Goal: Task Accomplishment & Management: Manage account settings

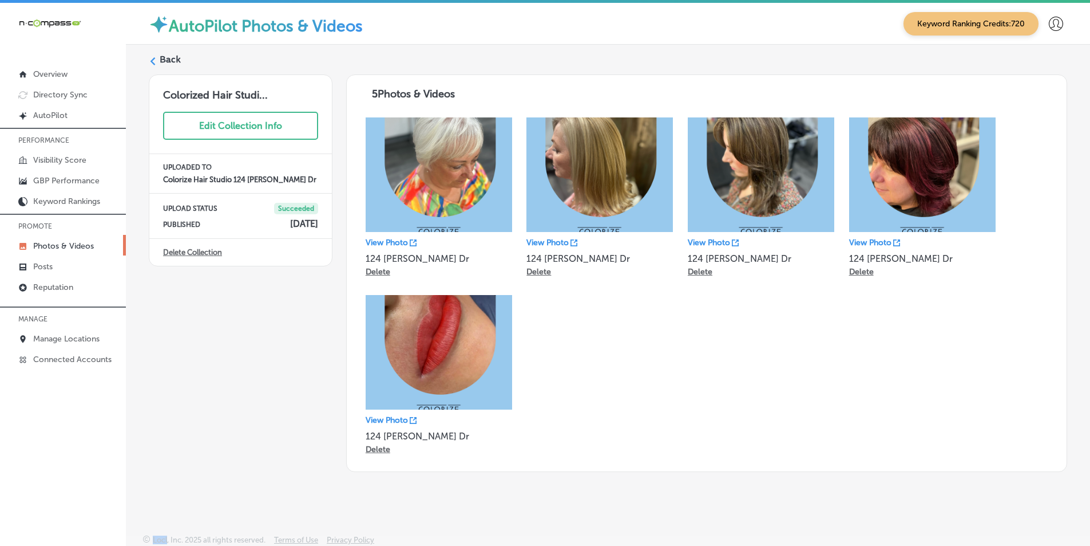
scroll to position [1, 0]
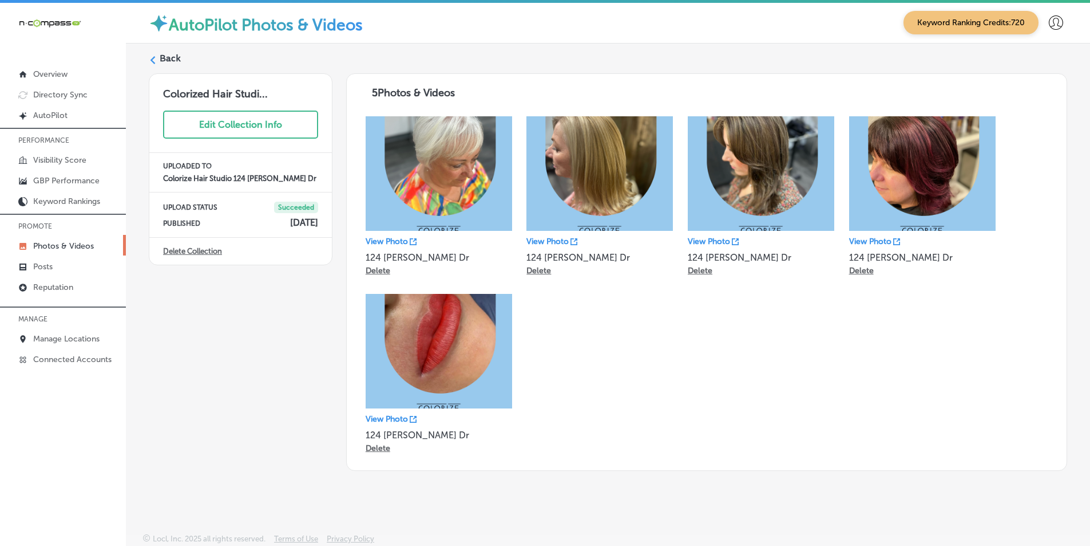
click at [159, 58] on div "Back" at bounding box center [608, 62] width 919 height 21
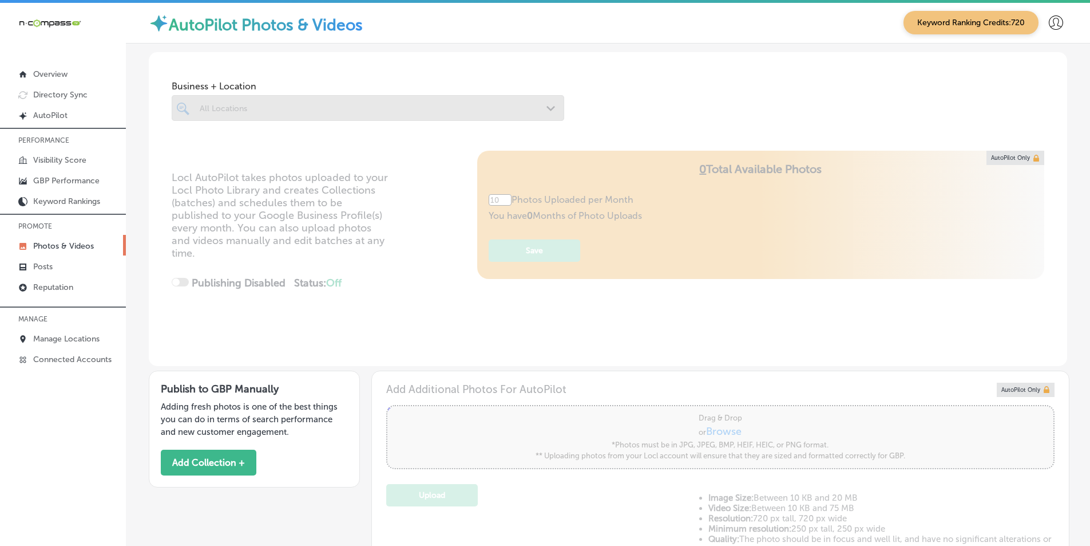
type input "5"
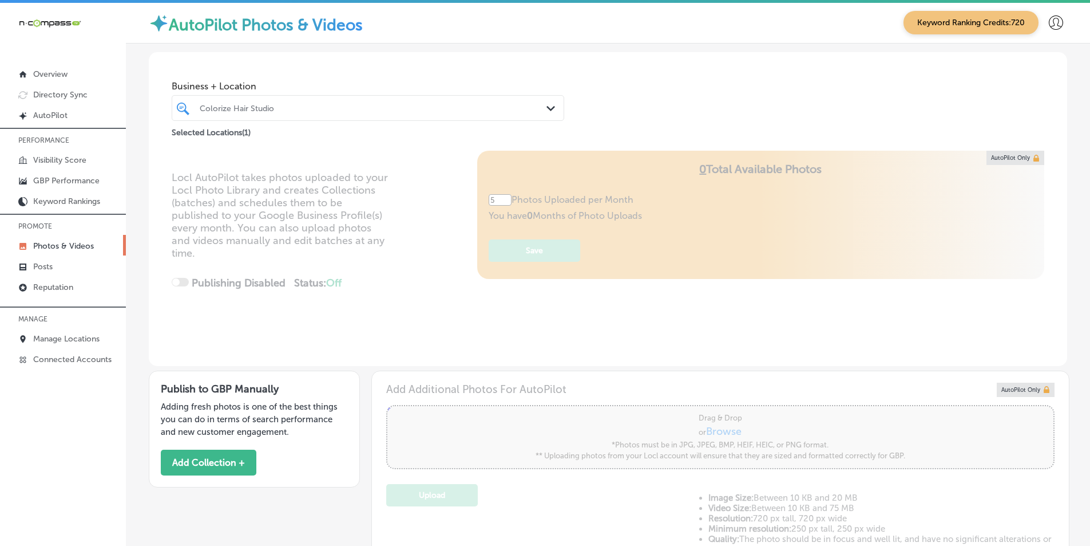
click at [284, 108] on div "Colorize Hair Studio" at bounding box center [374, 108] width 348 height 10
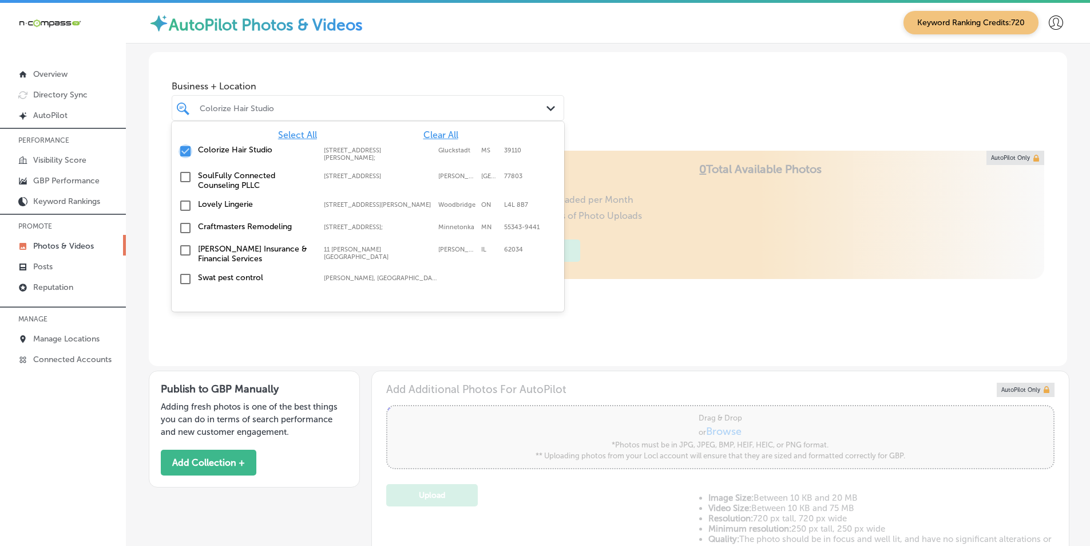
click at [184, 147] on input "checkbox" at bounding box center [186, 151] width 14 height 14
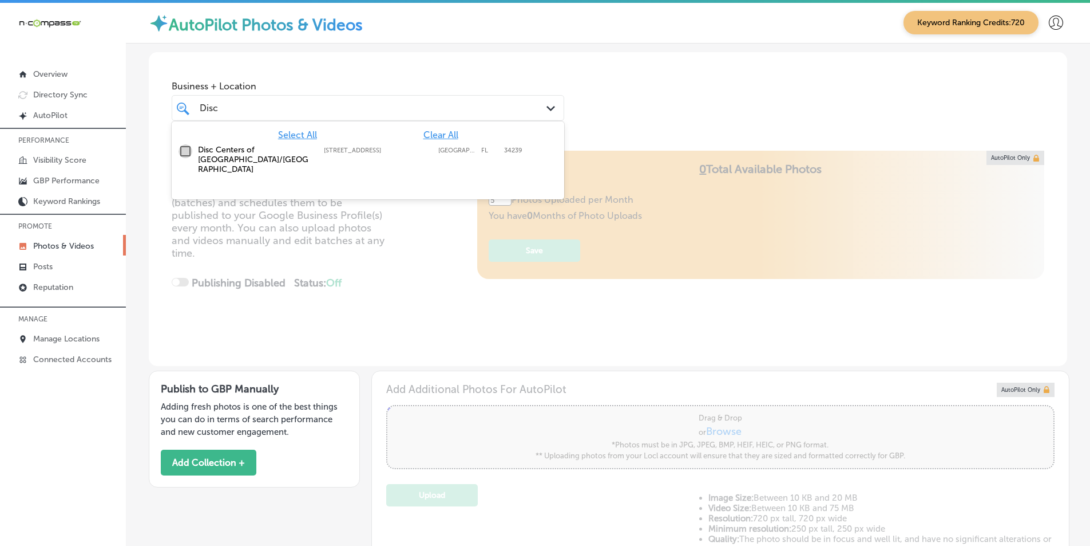
click at [188, 150] on input "checkbox" at bounding box center [186, 151] width 14 height 14
type input "Disc"
click at [438, 262] on div "Locl AutoPilot takes photos uploaded to your Locl Photo Library and creates Col…" at bounding box center [608, 258] width 919 height 215
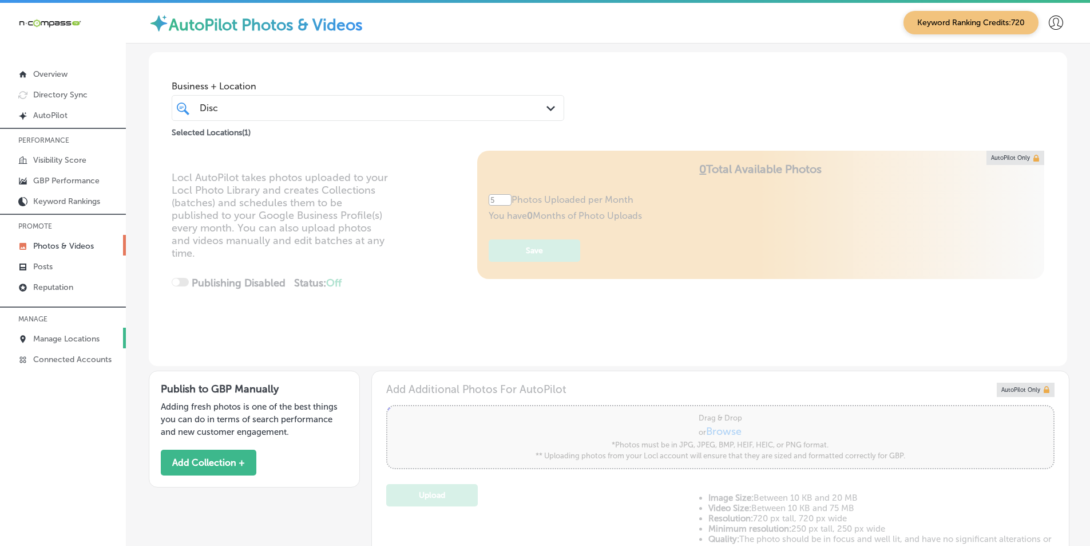
click at [82, 333] on link "Manage Locations" at bounding box center [63, 337] width 126 height 21
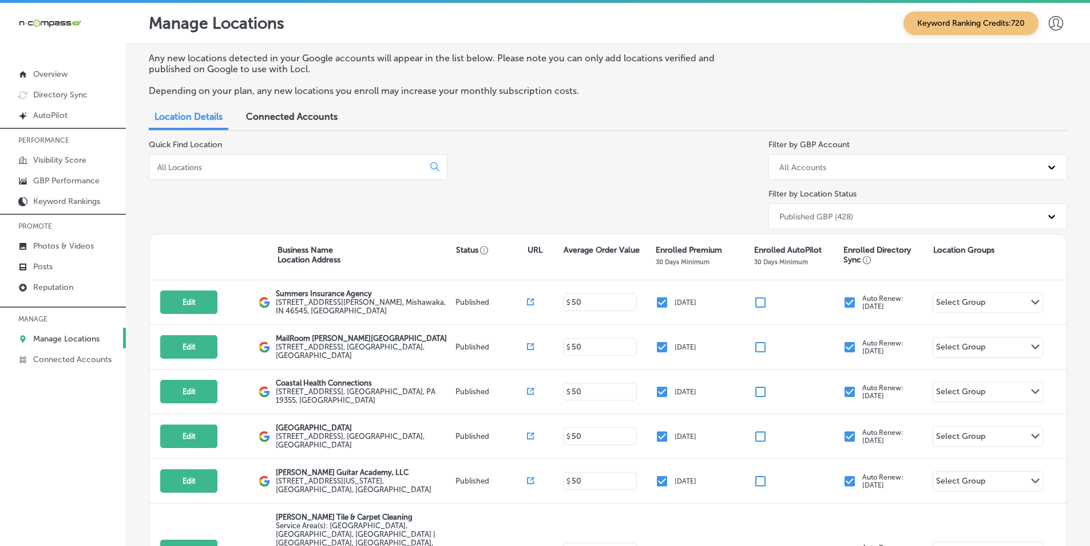
click at [236, 167] on input at bounding box center [288, 167] width 265 height 10
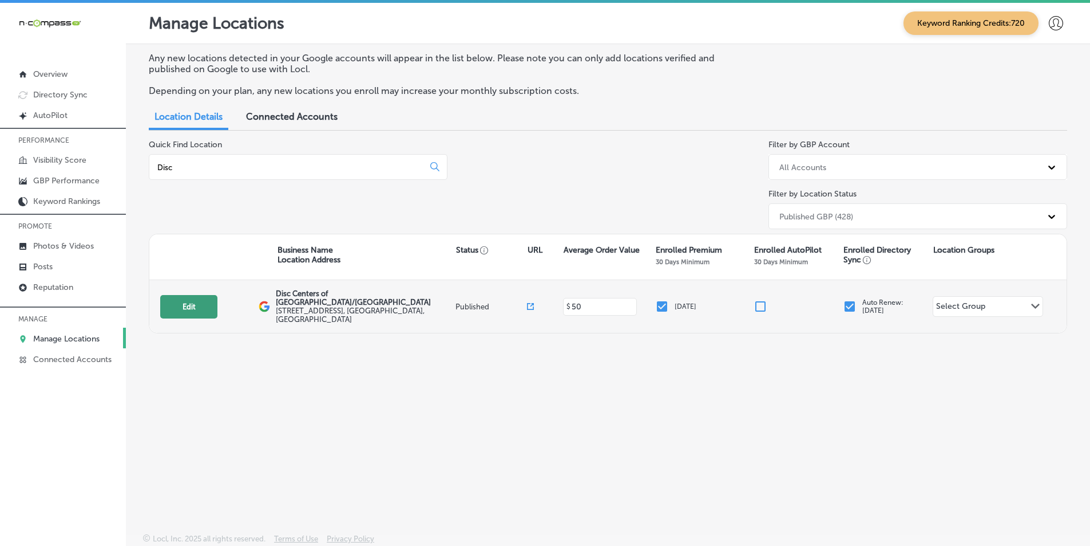
type input "Disc"
click at [196, 297] on button "Edit" at bounding box center [188, 306] width 57 height 23
select select "US"
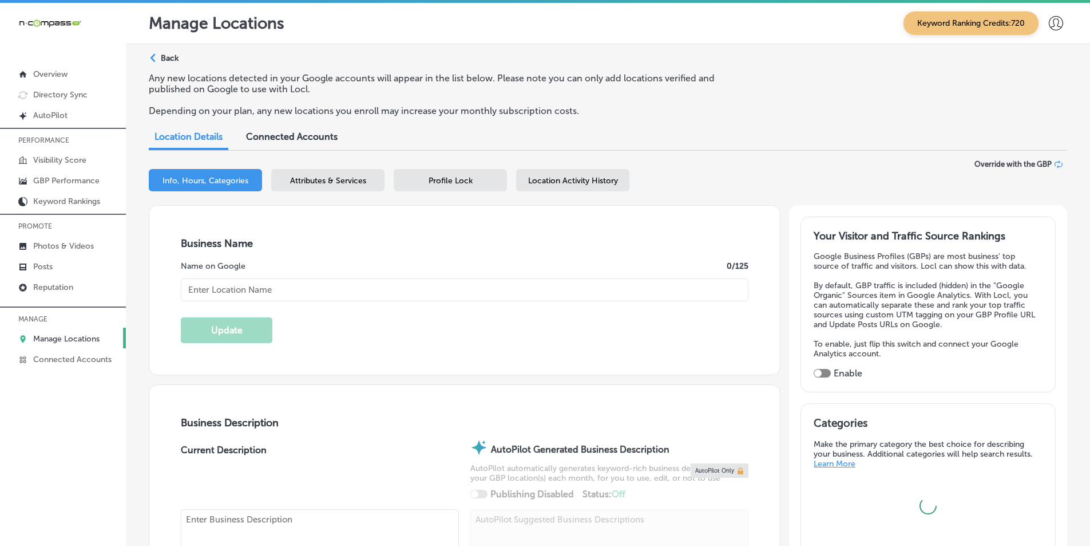
type textarea "[PERSON_NAME], President of Disc Centers of [GEOGRAPHIC_DATA]/[GEOGRAPHIC_DATA]…"
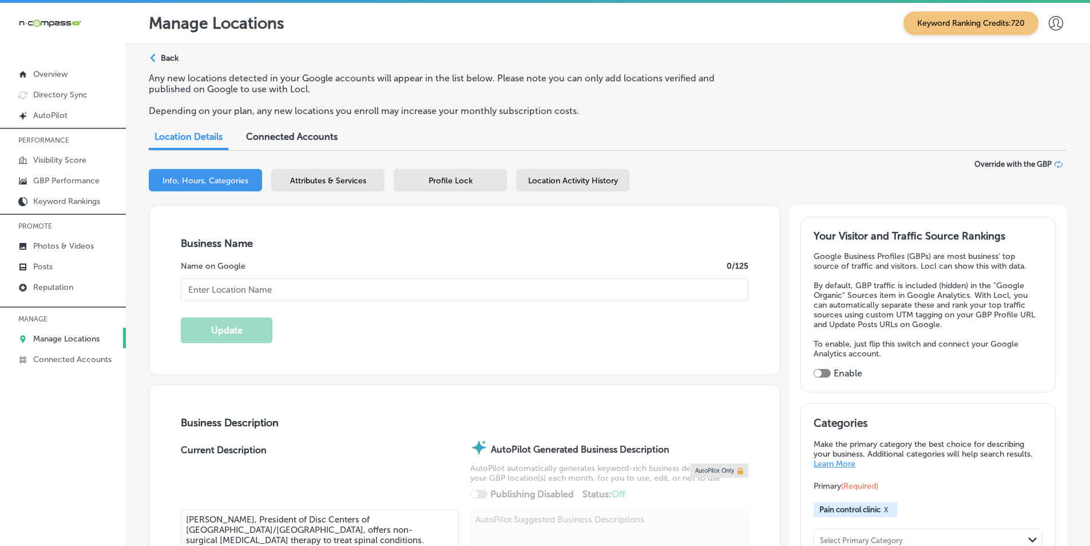
type input "[STREET_ADDRESS]"
type input "[GEOGRAPHIC_DATA]"
type input "34239"
type input "US"
type input "[URL][DOMAIN_NAME]"
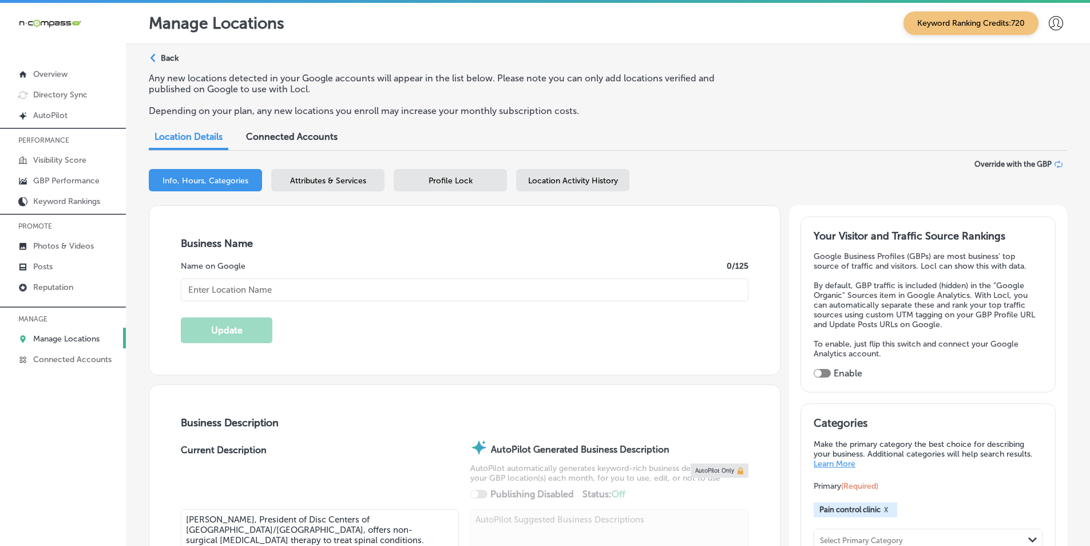
checkbox input "true"
type input "Disc Centers of [GEOGRAPHIC_DATA]/[GEOGRAPHIC_DATA]"
type input "[PHONE_NUMBER]"
click at [64, 178] on p "GBP Performance" at bounding box center [66, 181] width 66 height 10
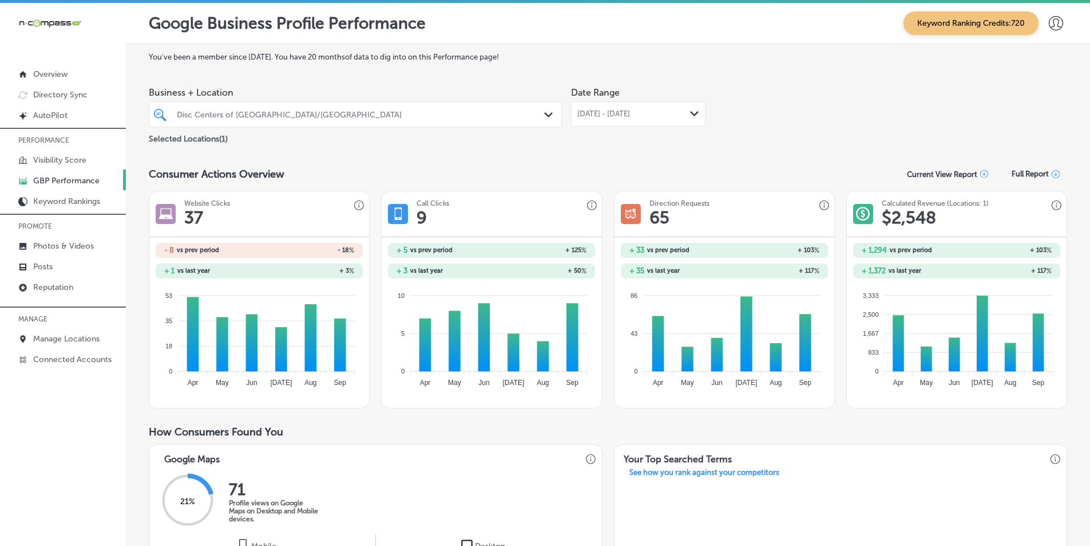
click at [691, 113] on icon "Path Created with Sketch." at bounding box center [694, 113] width 9 height 5
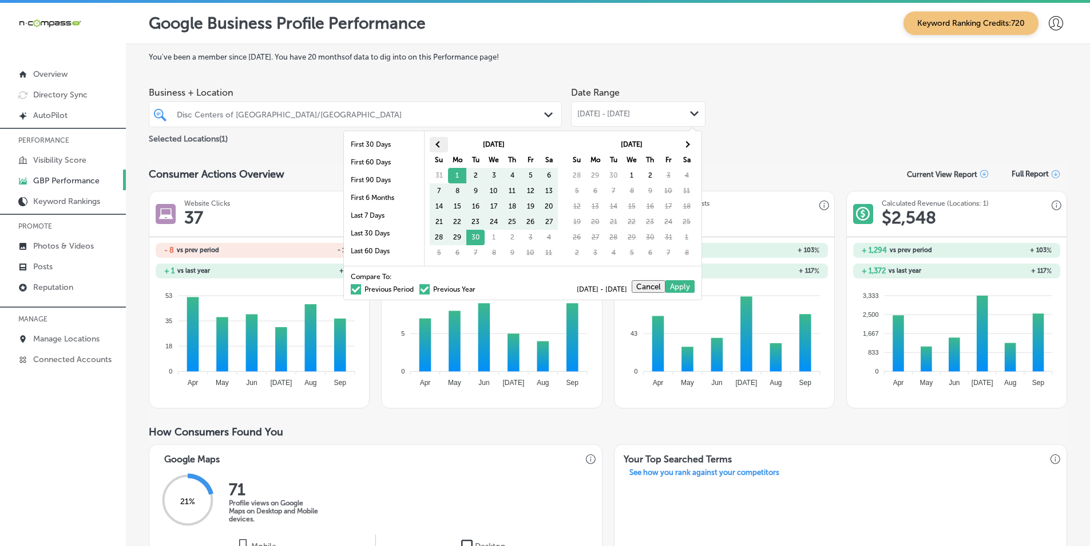
click at [439, 141] on span at bounding box center [439, 144] width 6 height 6
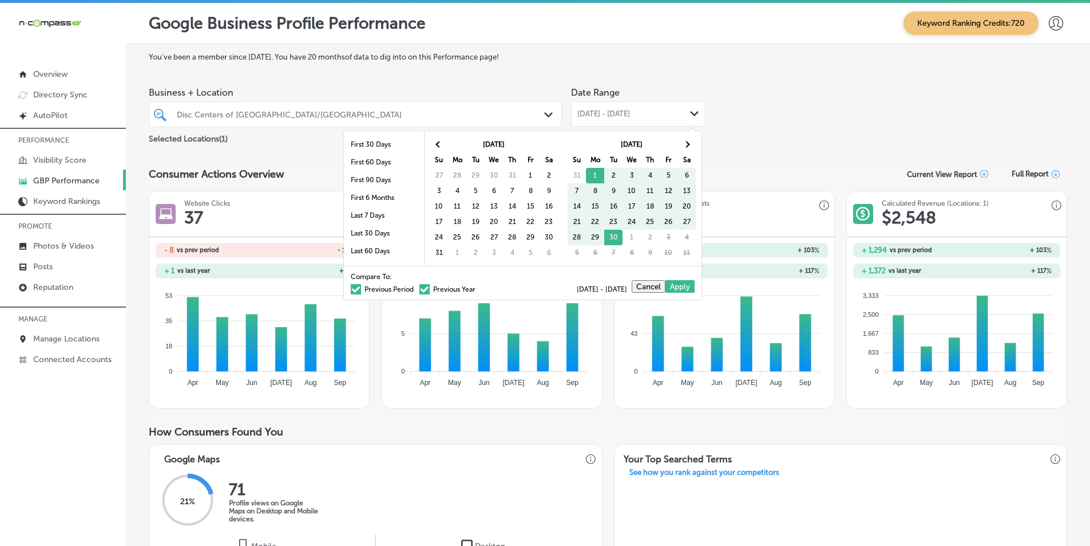
click at [439, 141] on span at bounding box center [439, 144] width 6 height 6
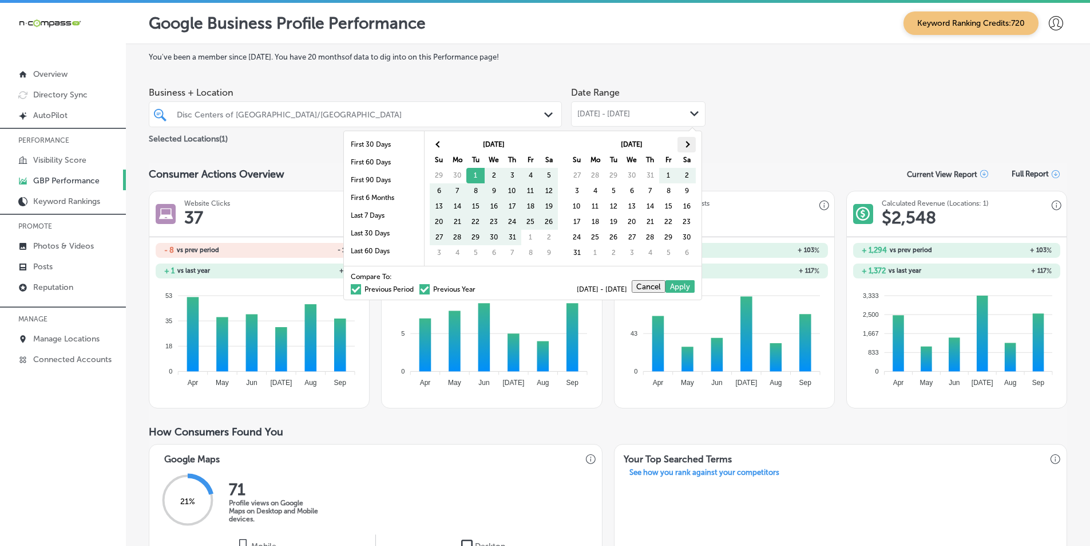
click at [688, 142] on span at bounding box center [686, 144] width 6 height 6
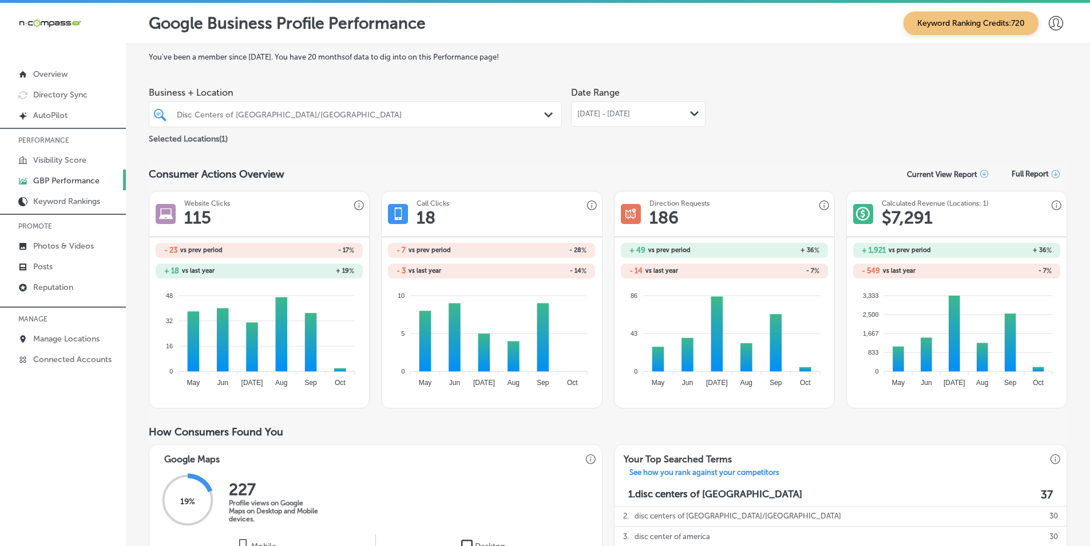
click at [690, 112] on icon "Path Created with Sketch." at bounding box center [694, 113] width 9 height 5
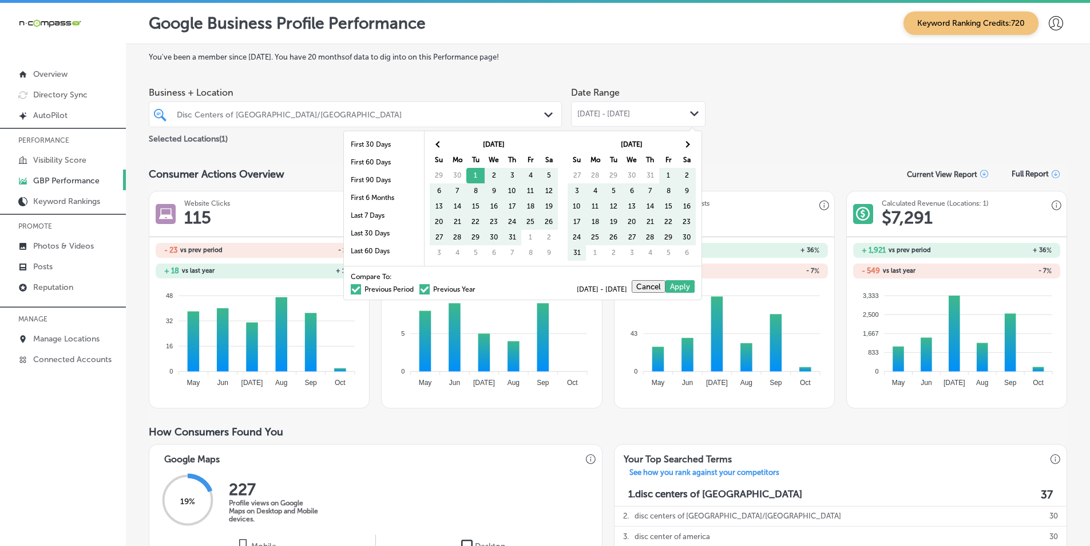
click at [533, 137] on th "[DATE]" at bounding box center [494, 144] width 92 height 15
click at [686, 141] on span at bounding box center [686, 144] width 6 height 6
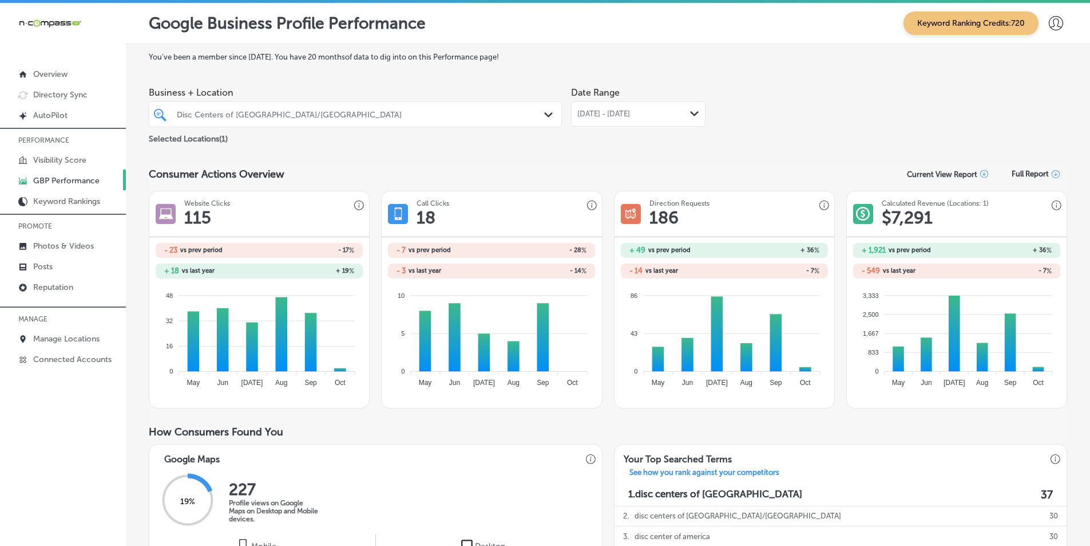
click at [691, 106] on div "[DATE] - [DATE] Path Created with Sketch." at bounding box center [638, 113] width 135 height 25
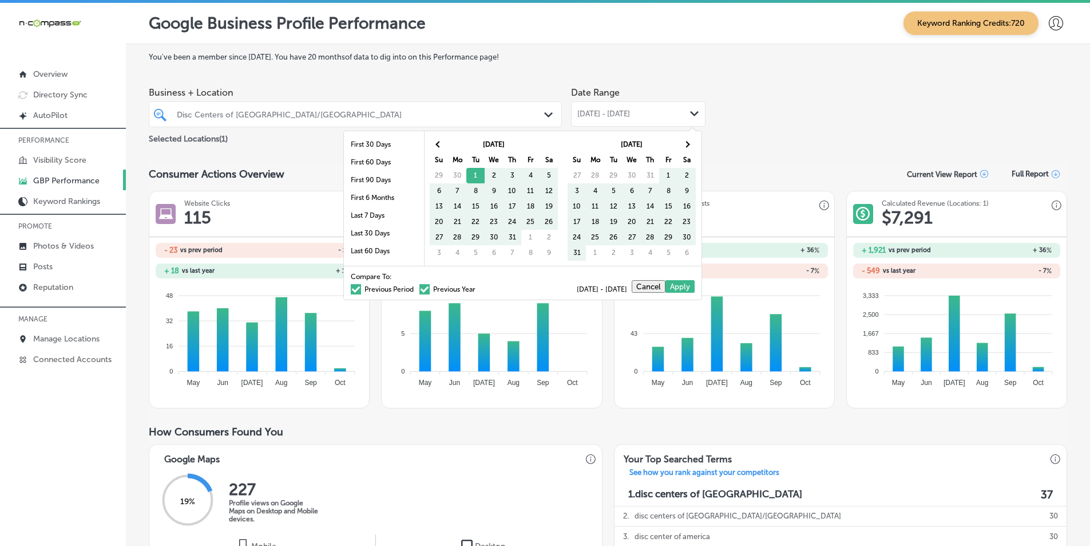
click at [460, 144] on th "[DATE]" at bounding box center [494, 144] width 92 height 15
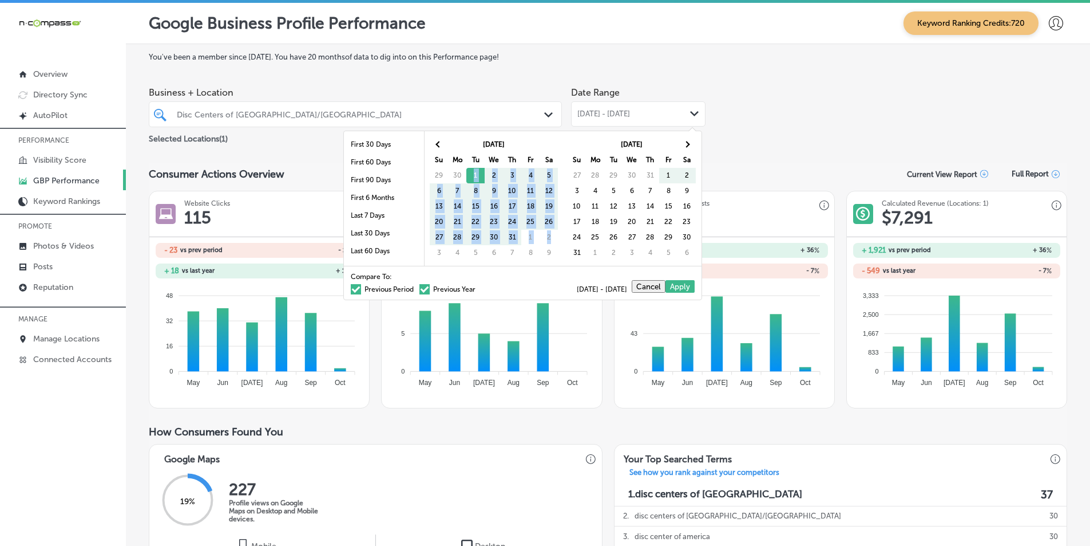
drag, startPoint x: 473, startPoint y: 175, endPoint x: 556, endPoint y: 232, distance: 101.6
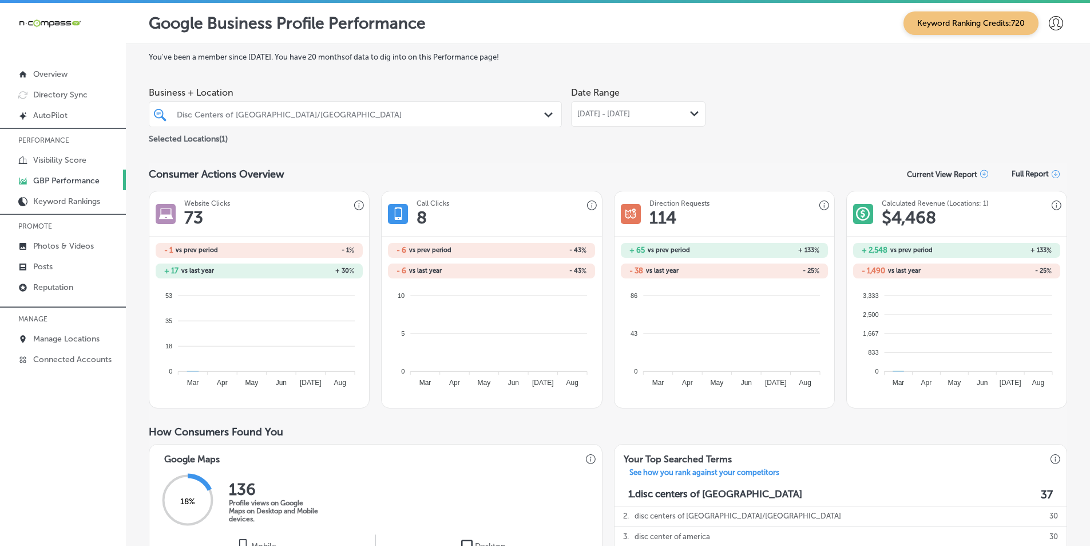
click at [690, 107] on div "[DATE] - [DATE] Path Created with Sketch." at bounding box center [638, 113] width 135 height 25
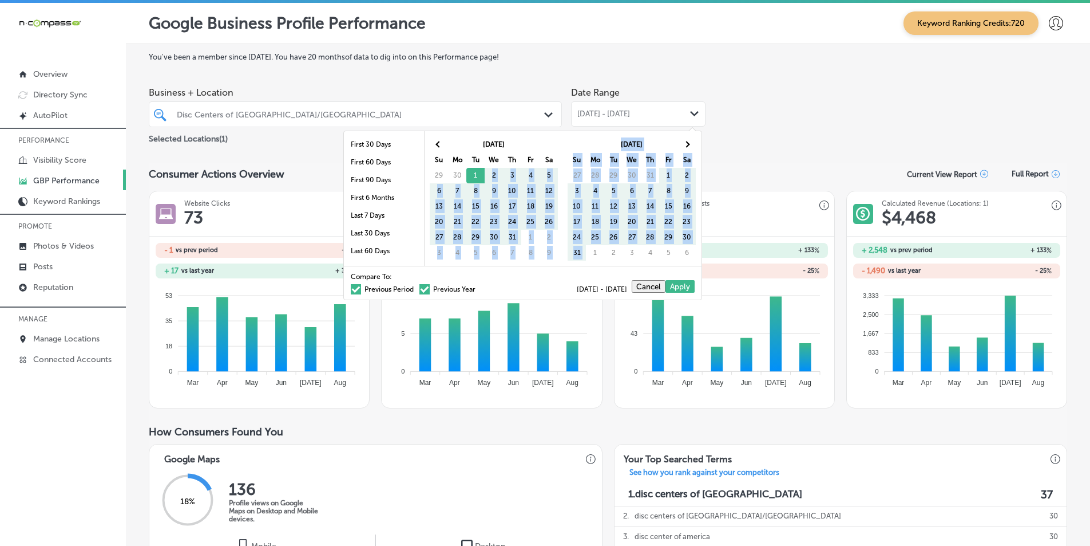
drag, startPoint x: 476, startPoint y: 175, endPoint x: 589, endPoint y: 252, distance: 137.2
click at [687, 141] on span at bounding box center [686, 144] width 6 height 6
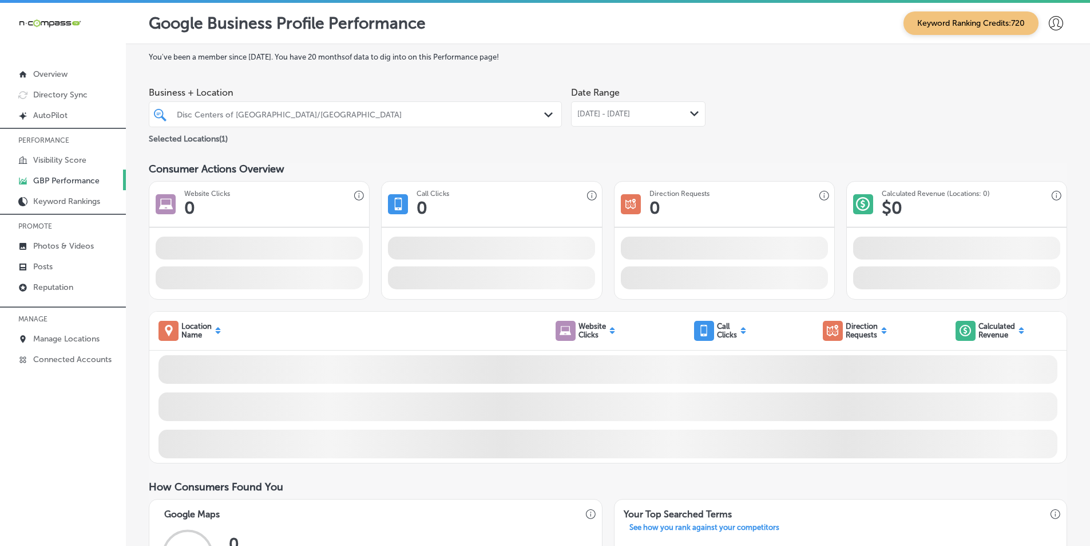
drag, startPoint x: 632, startPoint y: 181, endPoint x: 645, endPoint y: 168, distance: 18.2
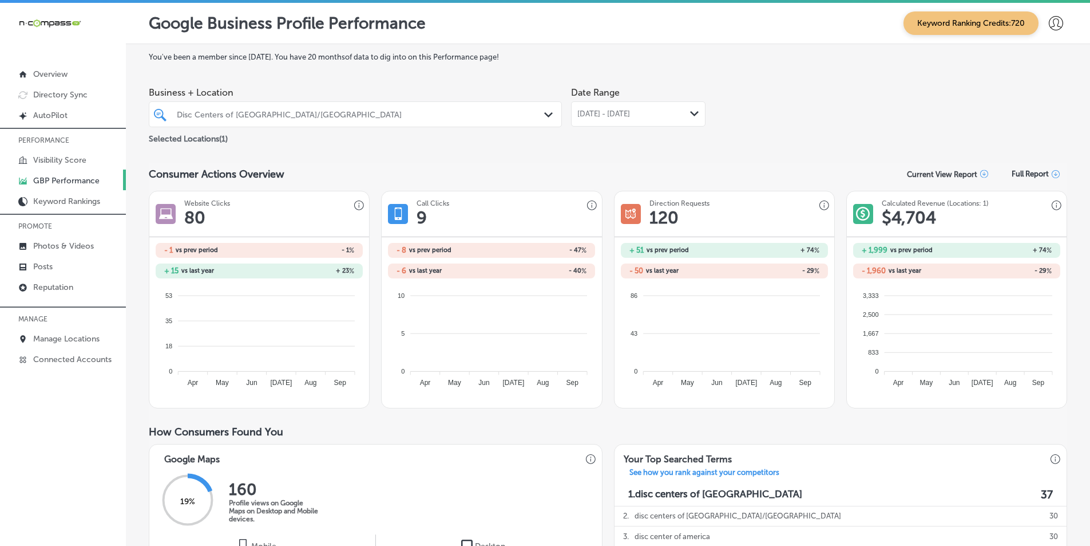
click at [690, 113] on icon "Path Created with Sketch." at bounding box center [694, 113] width 9 height 5
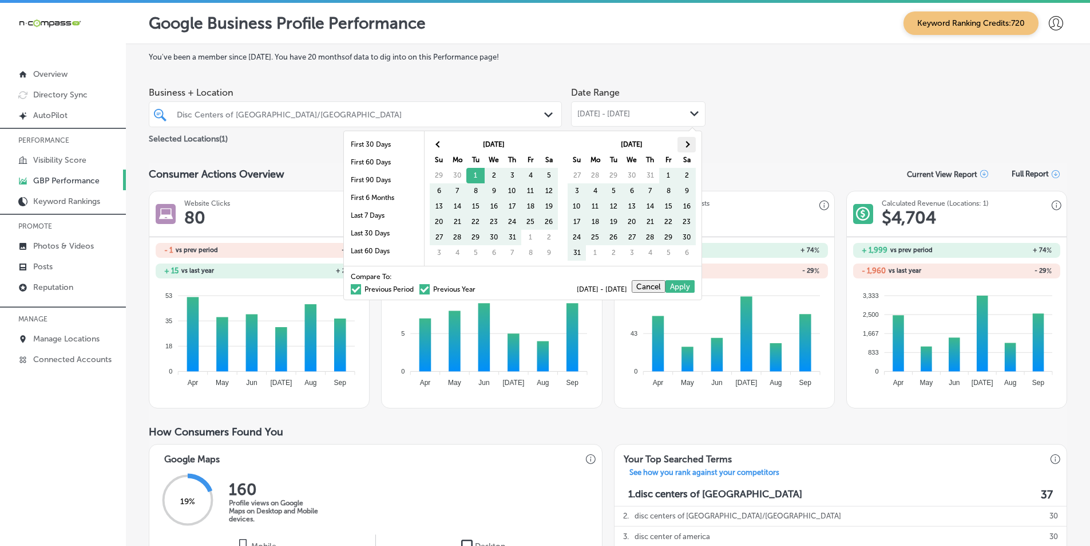
click at [683, 141] on th at bounding box center [687, 144] width 18 height 15
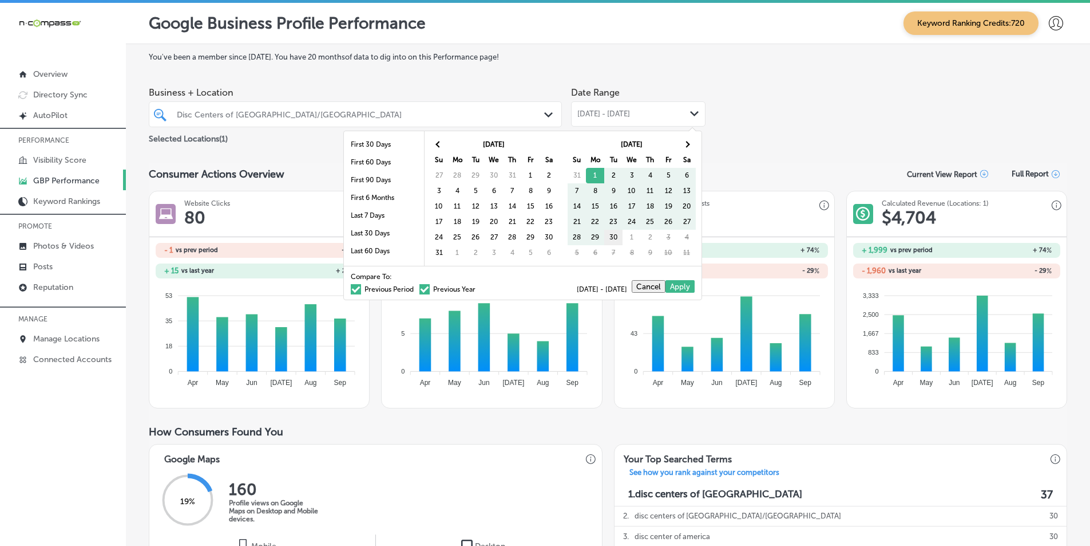
drag, startPoint x: 594, startPoint y: 175, endPoint x: 619, endPoint y: 238, distance: 67.5
click at [821, 121] on div "Business + Location Disc Centers of [GEOGRAPHIC_DATA]/[GEOGRAPHIC_DATA] Path Cr…" at bounding box center [608, 113] width 919 height 64
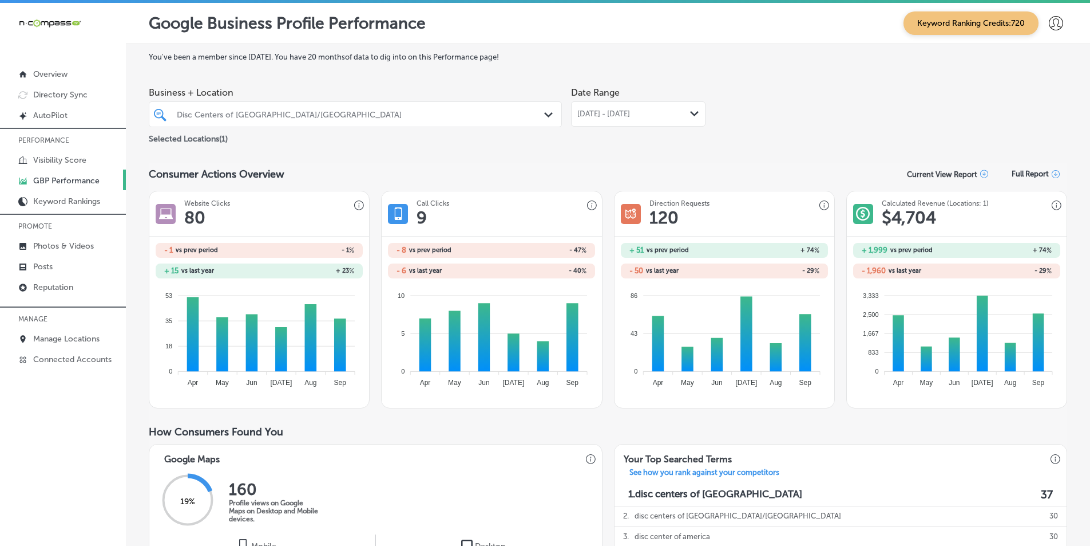
click at [695, 115] on icon "Path Created with Sketch." at bounding box center [694, 113] width 9 height 5
click at [761, 133] on div "Business + Location Disc Centers of [GEOGRAPHIC_DATA]/[GEOGRAPHIC_DATA] Path Cr…" at bounding box center [608, 113] width 919 height 64
click at [692, 115] on polygon at bounding box center [694, 113] width 9 height 5
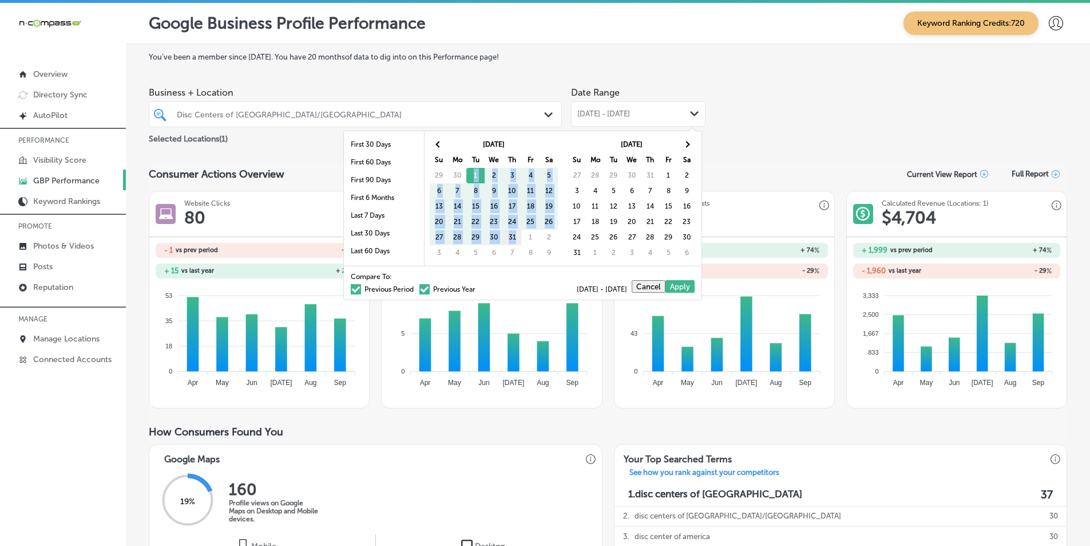
drag, startPoint x: 473, startPoint y: 175, endPoint x: 520, endPoint y: 239, distance: 79.9
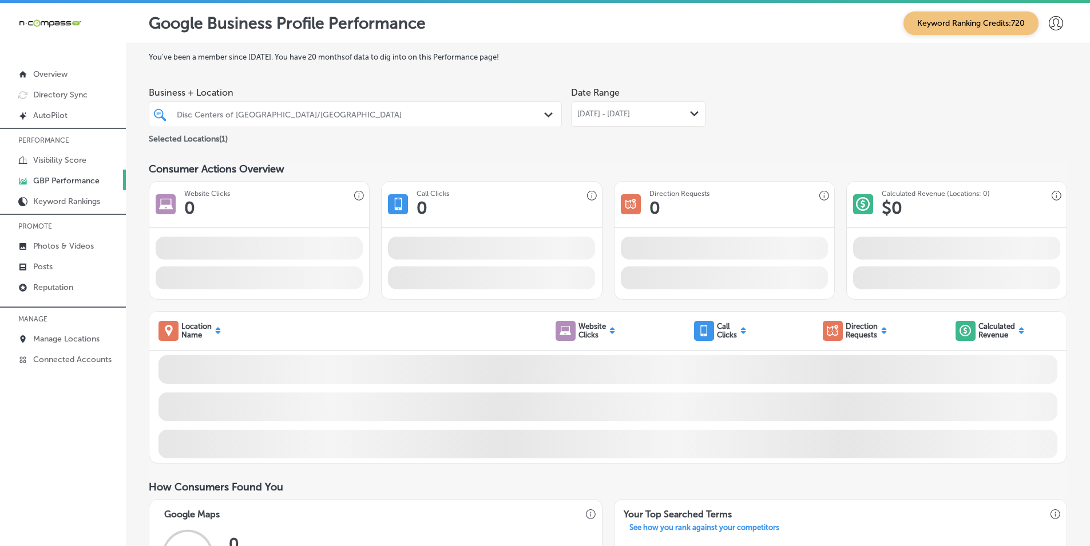
drag, startPoint x: 668, startPoint y: 175, endPoint x: 693, endPoint y: 171, distance: 24.9
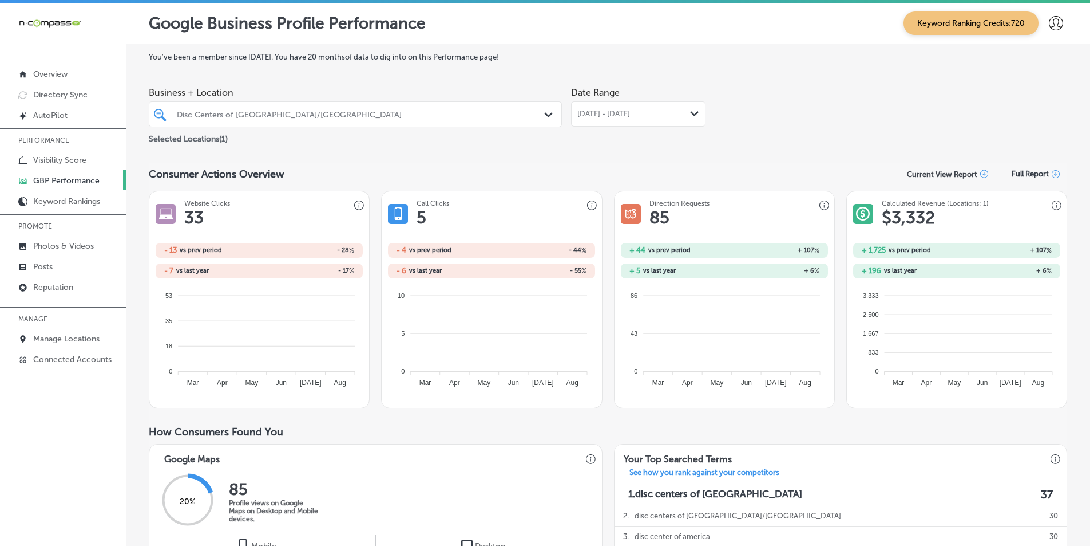
click at [690, 110] on div "Path Created with Sketch." at bounding box center [694, 113] width 9 height 9
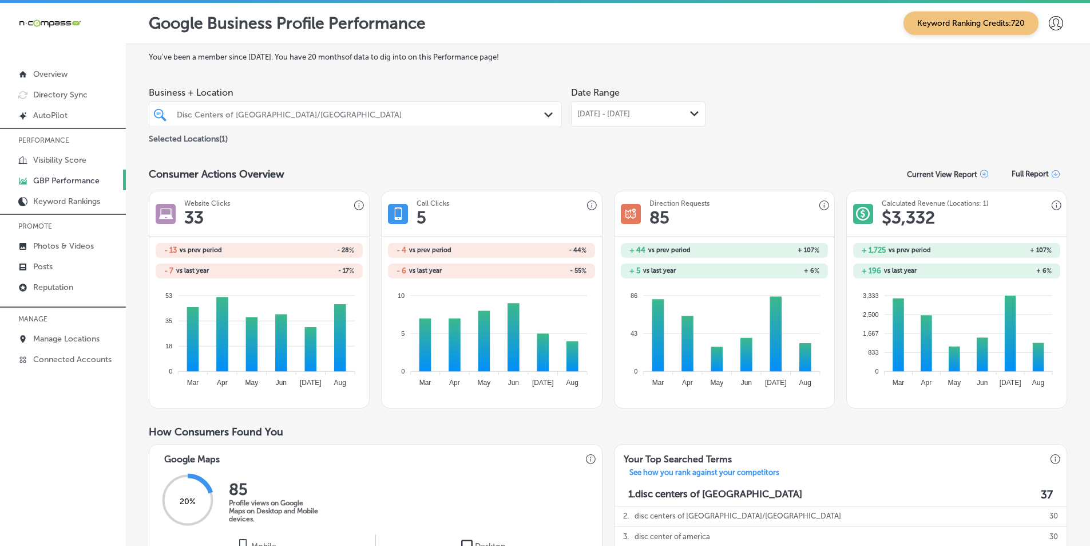
click at [693, 113] on polygon at bounding box center [694, 113] width 9 height 5
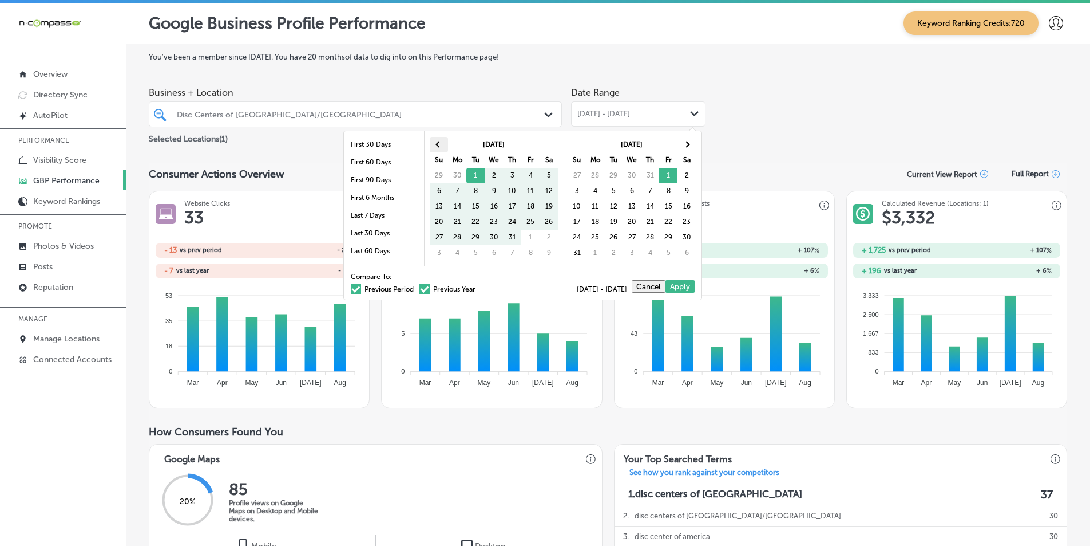
click at [440, 146] on span at bounding box center [439, 144] width 6 height 6
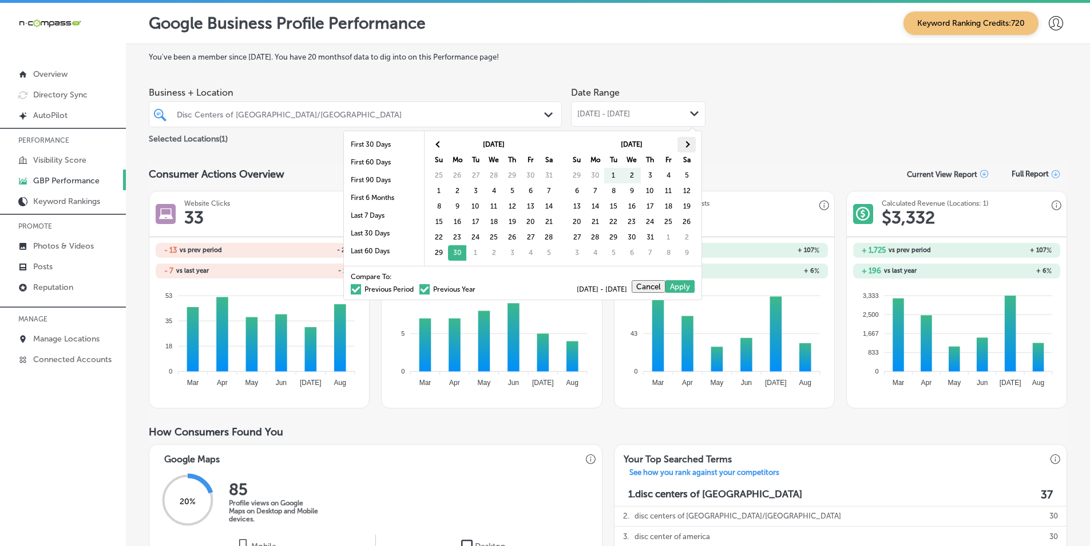
click at [689, 140] on th at bounding box center [687, 144] width 18 height 15
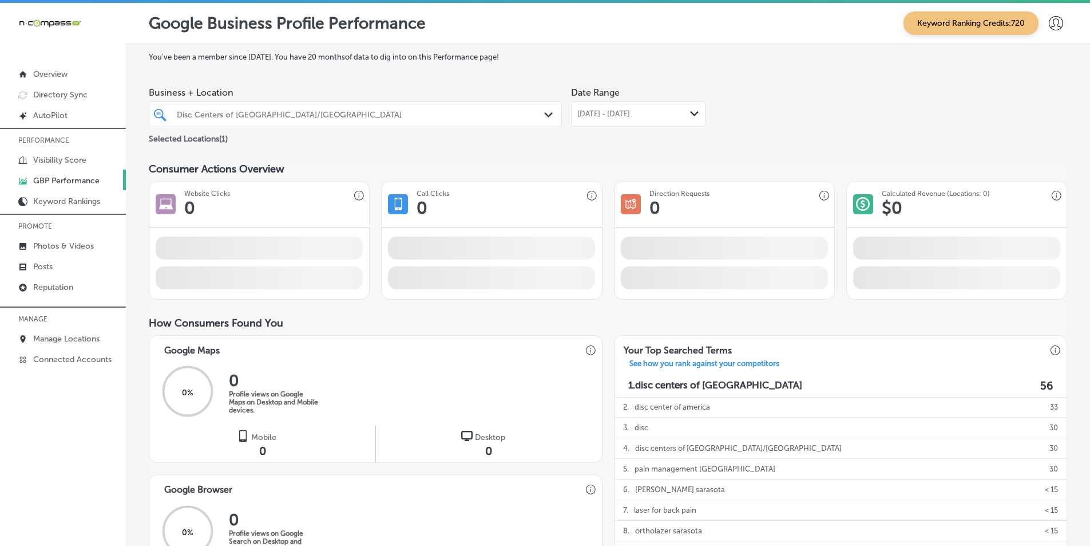
click at [686, 112] on div "[DATE] - [DATE] Path Created with Sketch." at bounding box center [639, 113] width 122 height 9
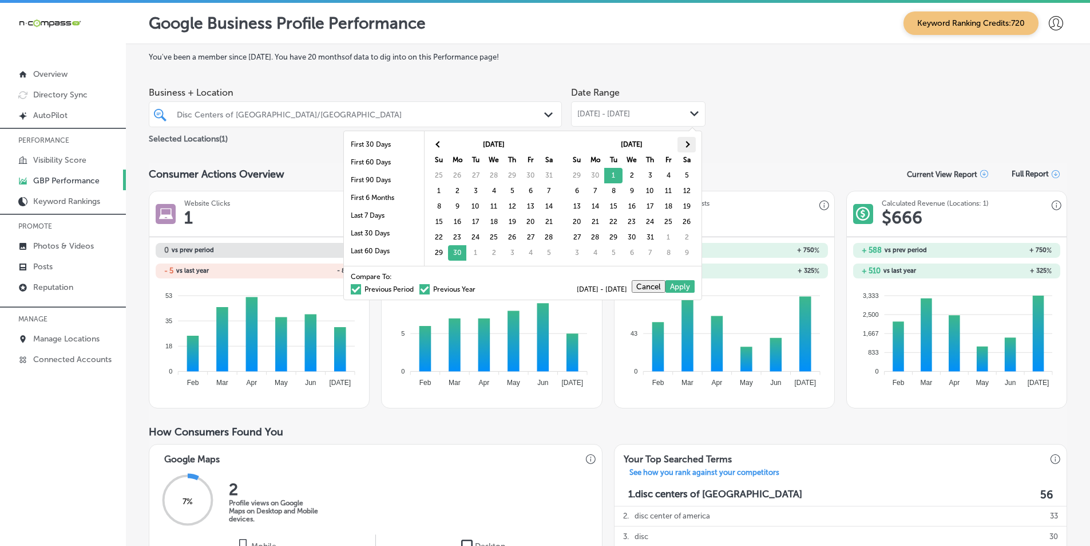
click at [686, 141] on th at bounding box center [687, 144] width 18 height 15
drag, startPoint x: 476, startPoint y: 173, endPoint x: 505, endPoint y: 178, distance: 29.0
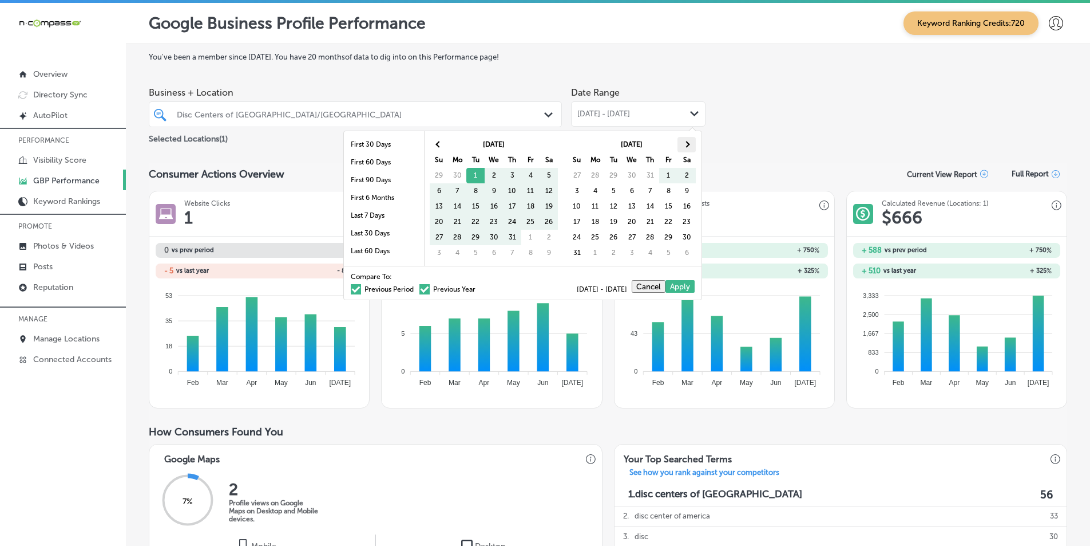
click at [689, 145] on span at bounding box center [686, 144] width 6 height 6
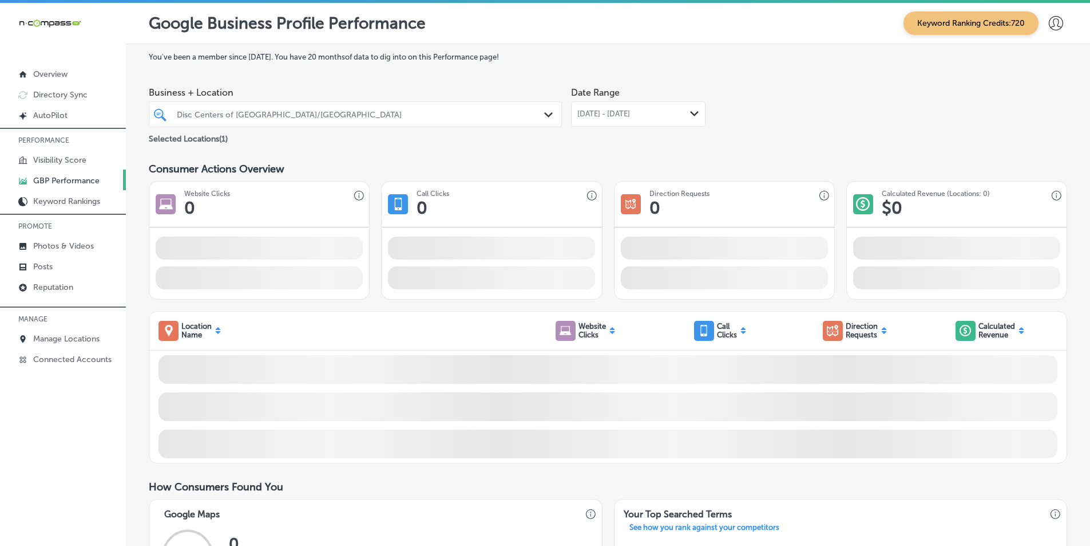
click at [694, 112] on polygon at bounding box center [694, 113] width 9 height 5
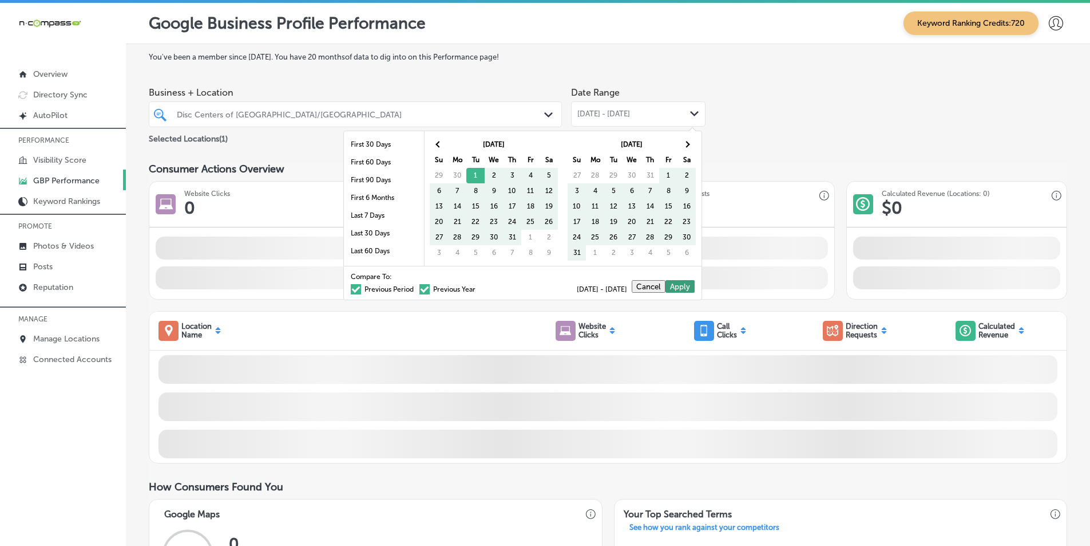
click at [682, 286] on button "Apply" at bounding box center [680, 286] width 29 height 13
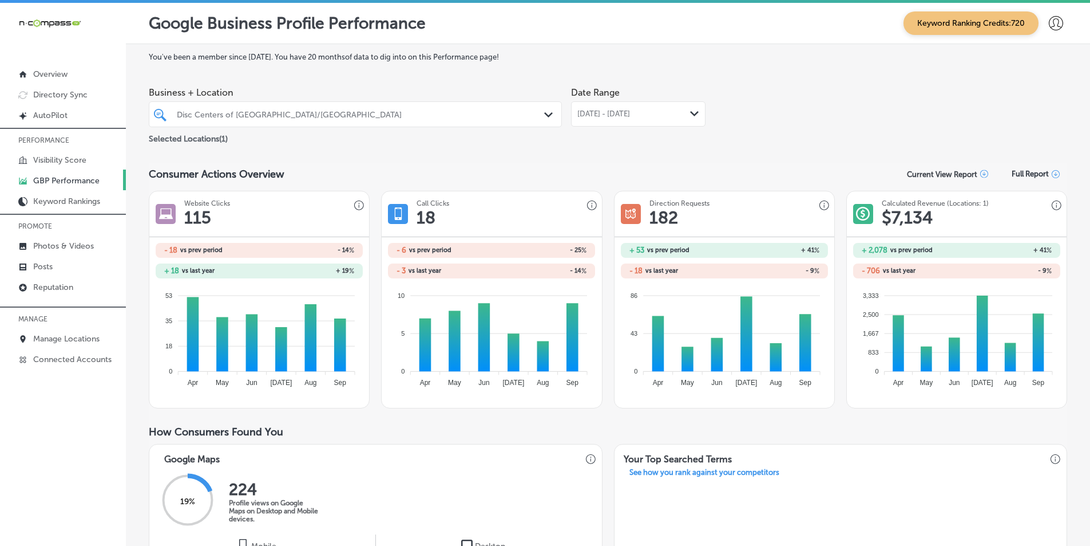
click at [691, 109] on div "[DATE] - [DATE] Path Created with Sketch." at bounding box center [638, 113] width 135 height 25
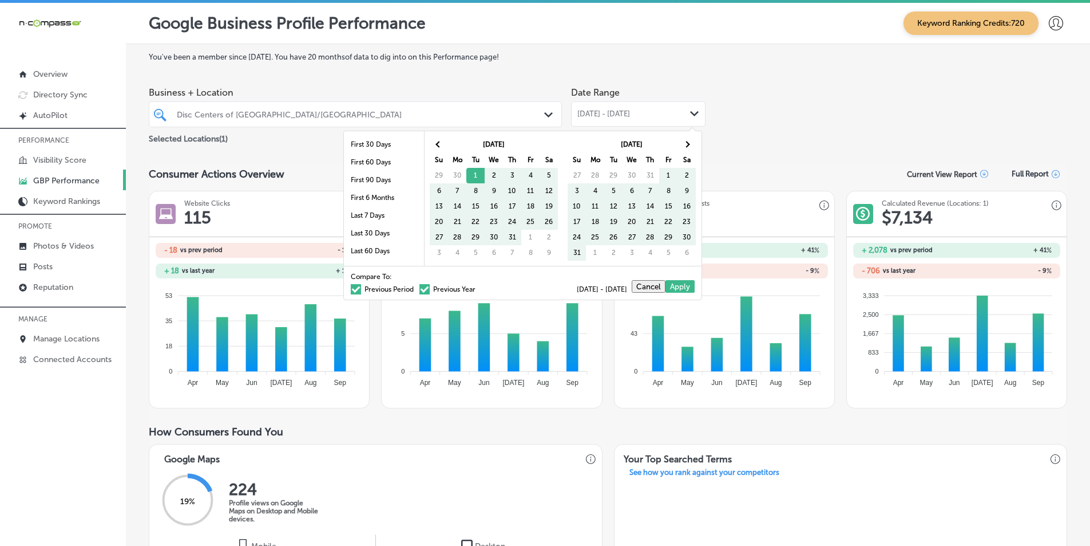
drag, startPoint x: 344, startPoint y: 286, endPoint x: 380, endPoint y: 289, distance: 36.2
click at [351, 286] on span at bounding box center [356, 289] width 10 height 10
click at [416, 287] on input "Previous Period" at bounding box center [416, 287] width 0 height 0
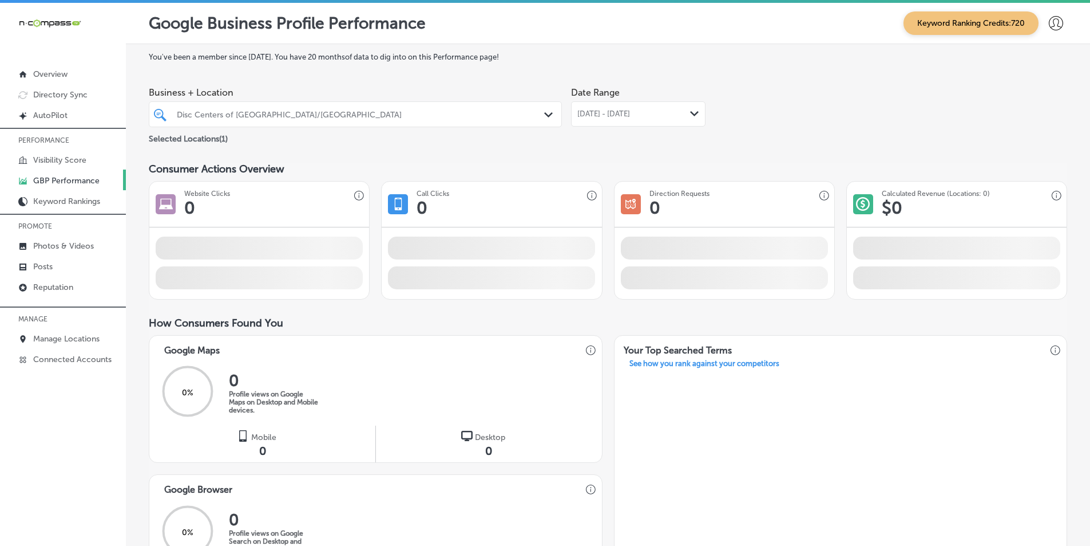
click at [690, 114] on icon "Path Created with Sketch." at bounding box center [694, 113] width 9 height 5
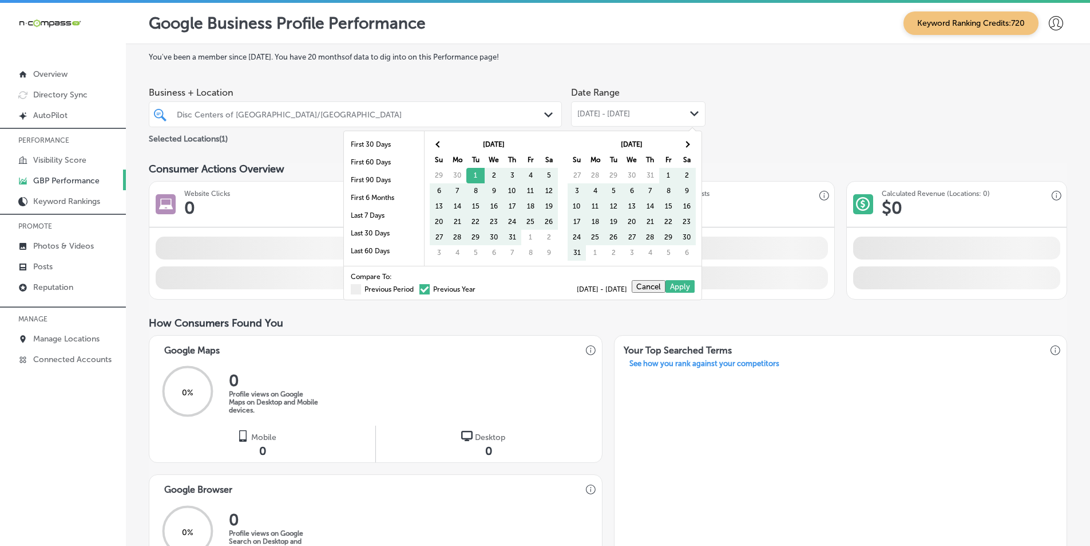
click at [420, 289] on span at bounding box center [425, 289] width 10 height 10
click at [478, 287] on input "Previous Year" at bounding box center [478, 287] width 0 height 0
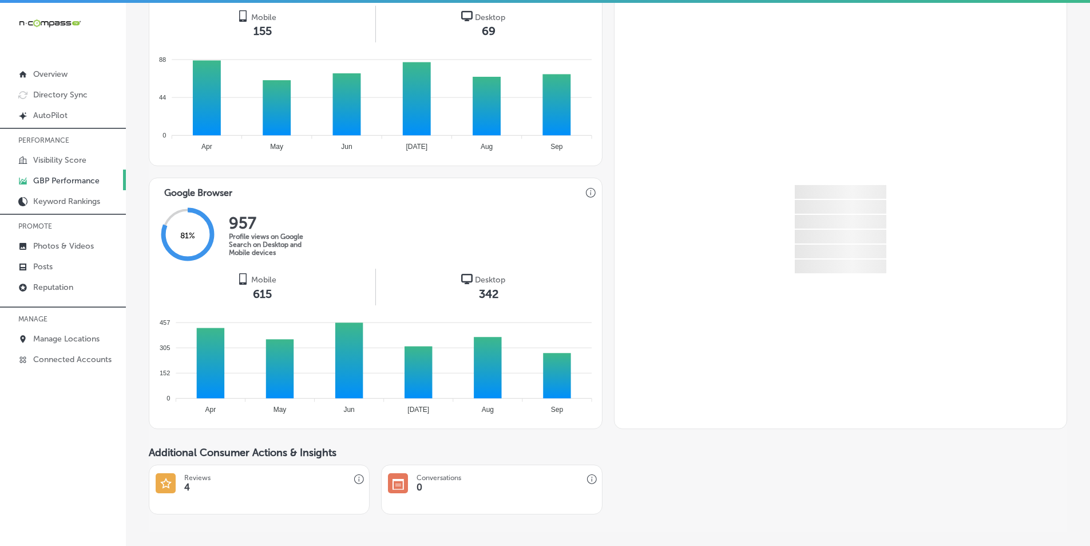
scroll to position [553, 0]
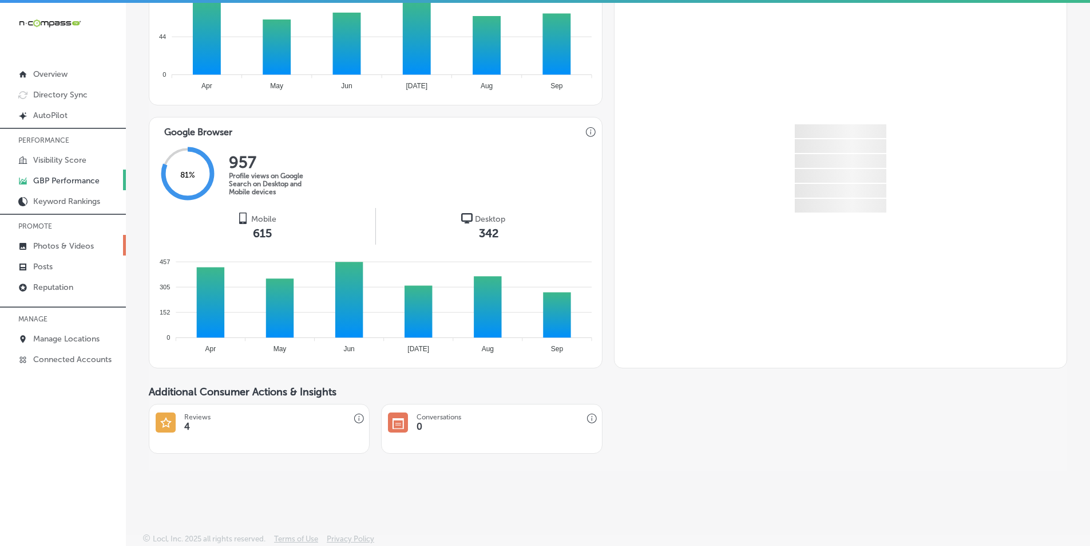
click at [65, 244] on p "Photos & Videos" at bounding box center [63, 246] width 61 height 10
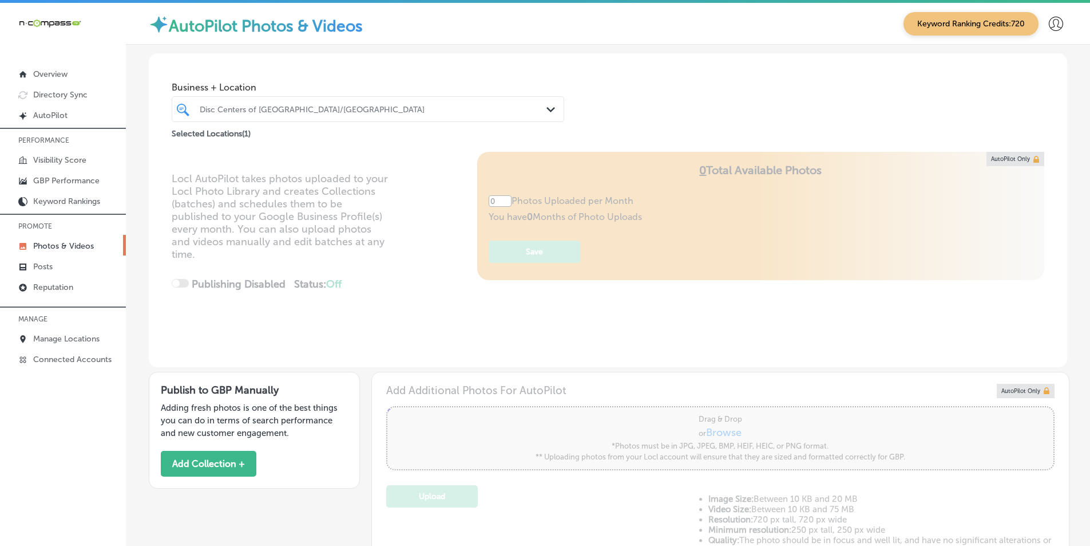
type input "5"
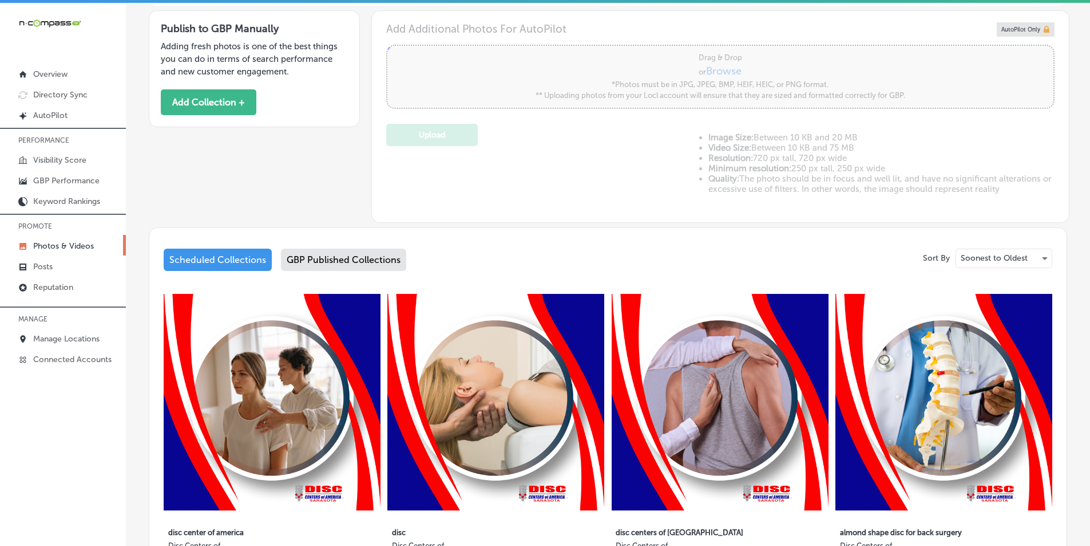
scroll to position [401, 0]
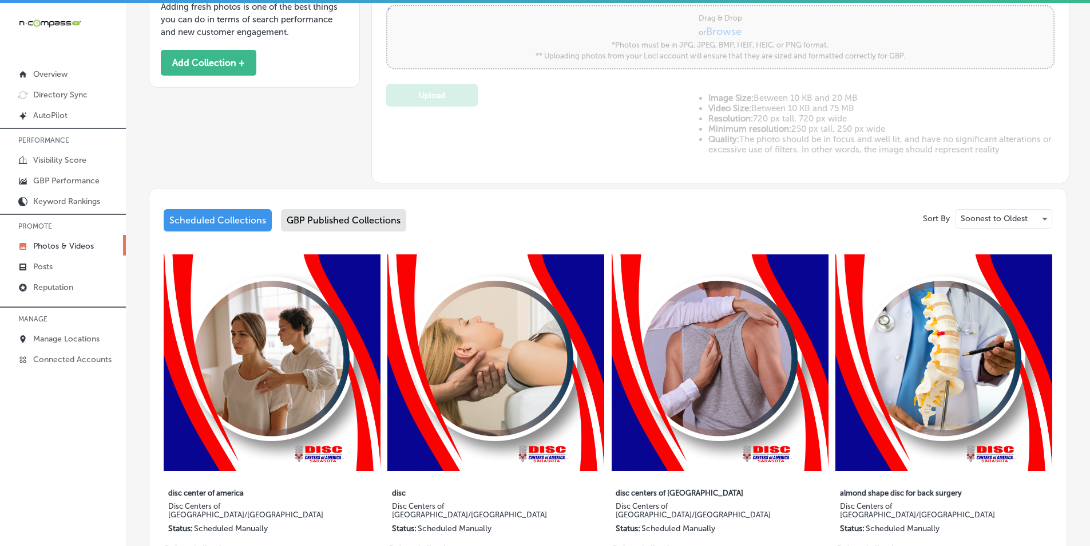
click at [353, 216] on div "GBP Published Collections" at bounding box center [343, 220] width 125 height 22
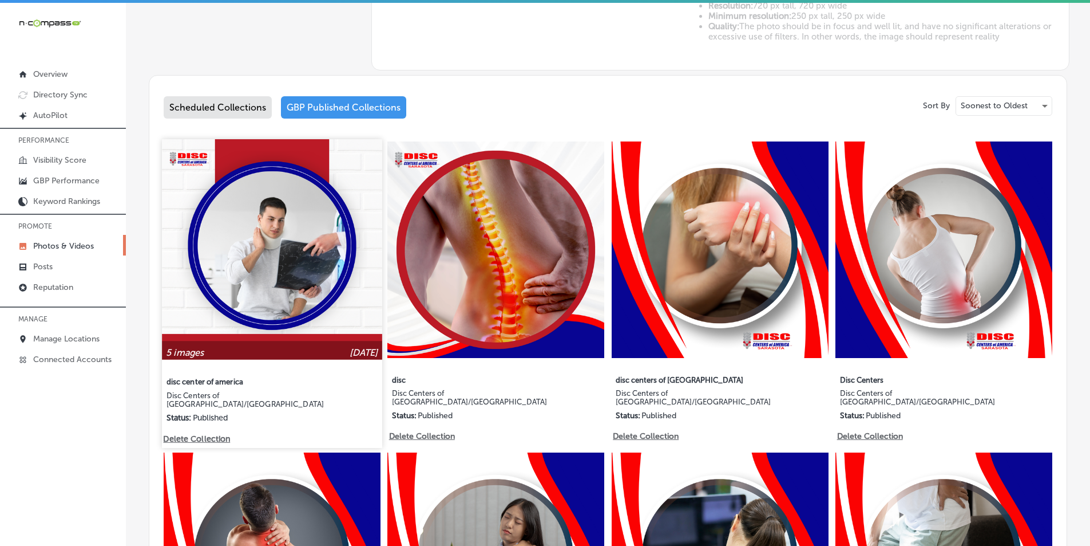
scroll to position [515, 0]
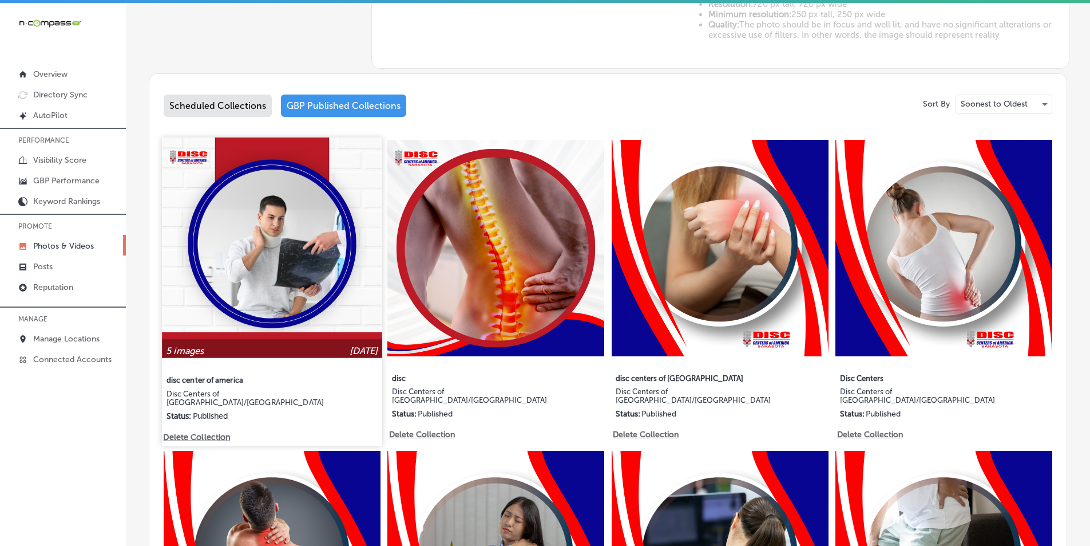
click at [256, 293] on img at bounding box center [272, 247] width 220 height 220
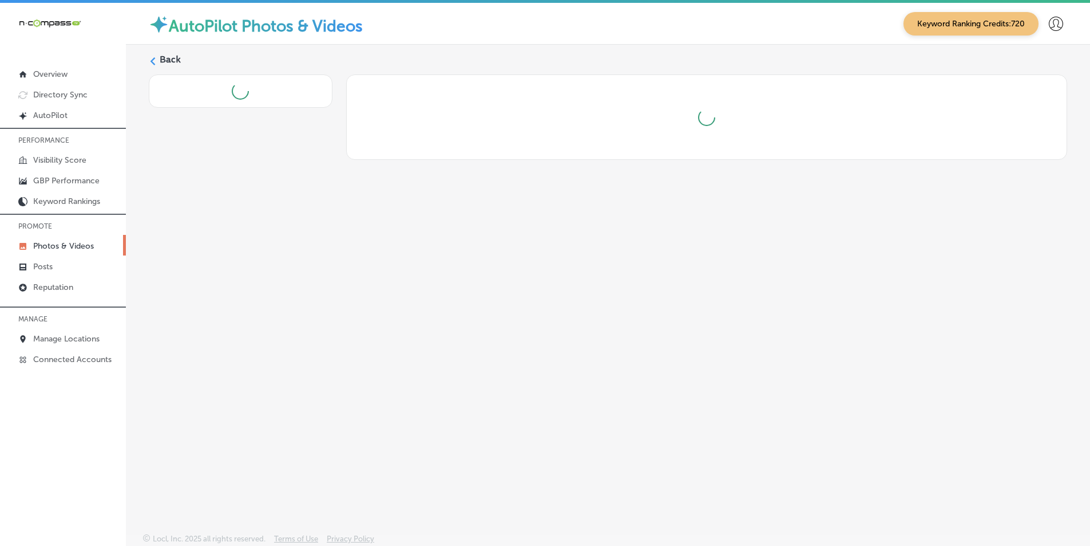
click at [256, 293] on div "Back" at bounding box center [608, 262] width 965 height 434
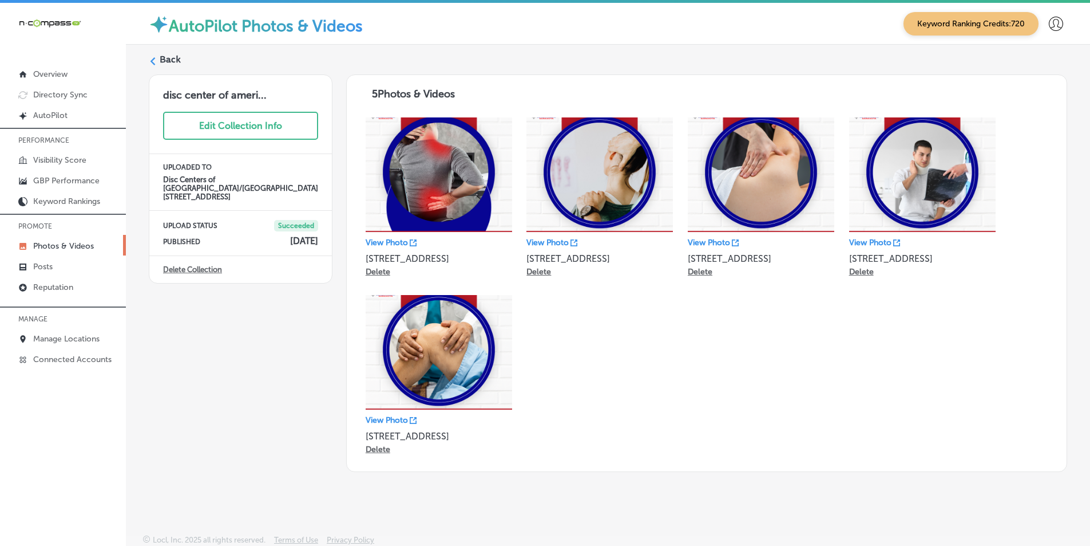
click at [150, 60] on icon at bounding box center [153, 61] width 8 height 8
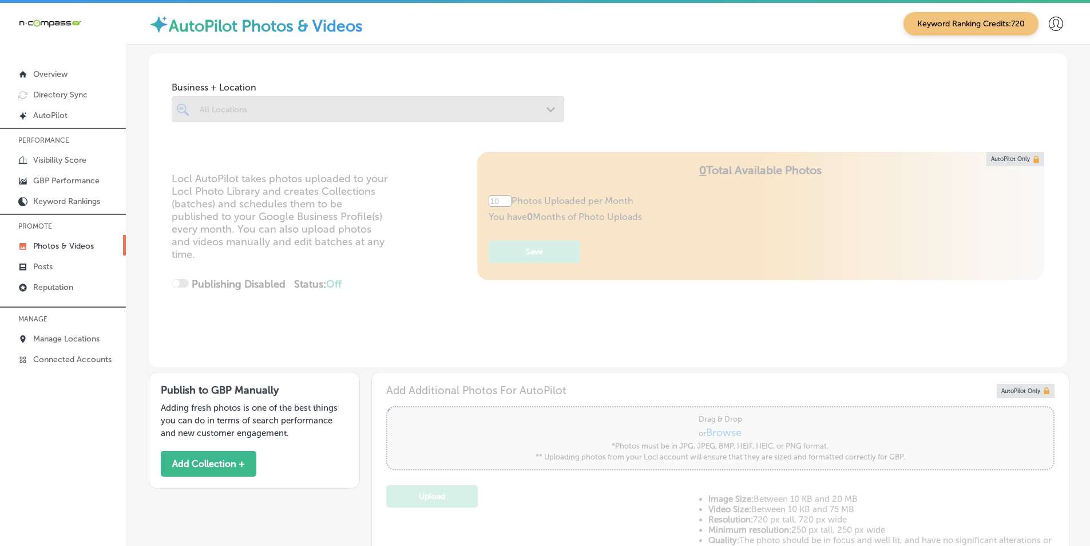
type input "5"
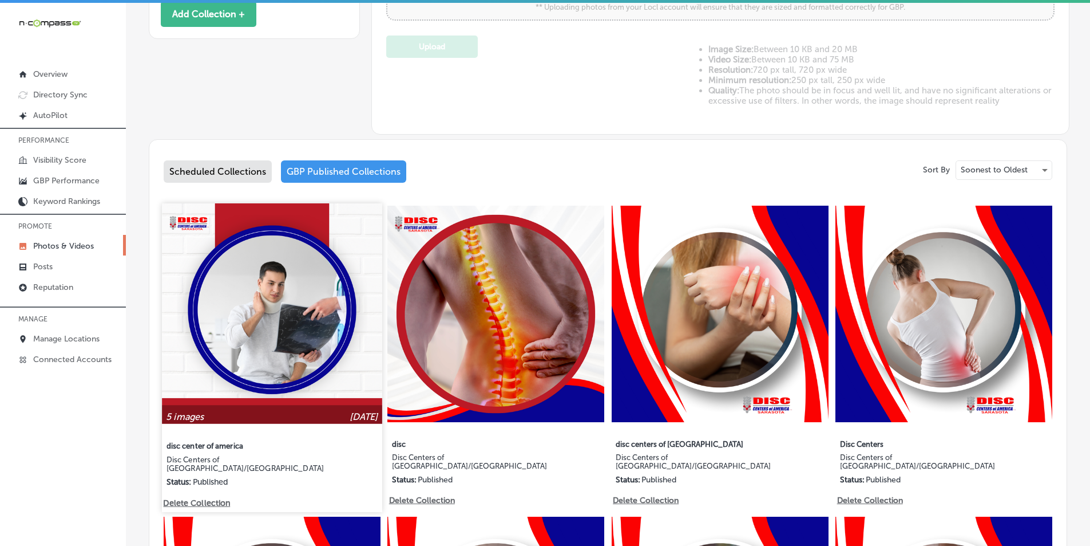
scroll to position [515, 0]
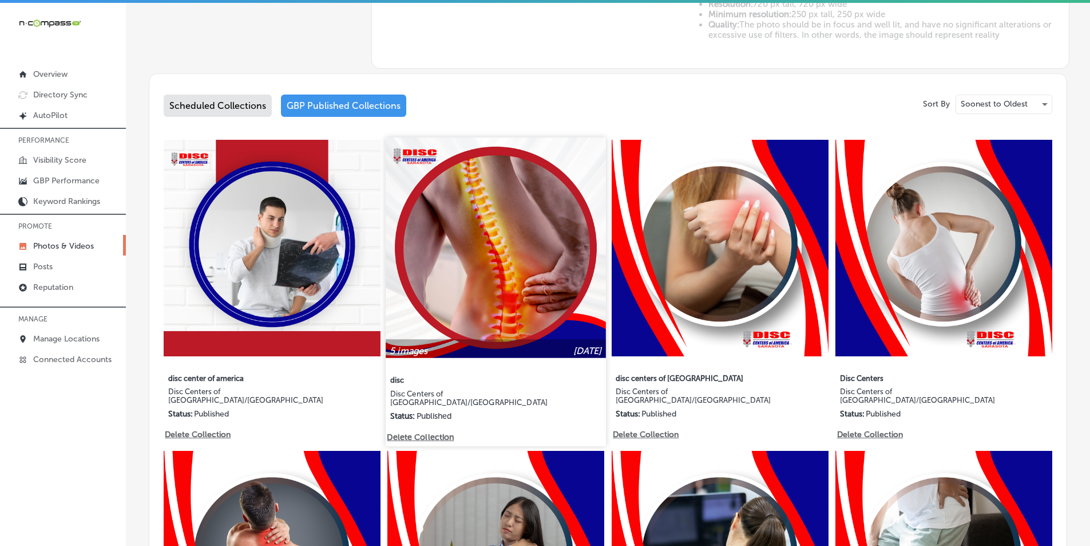
click at [506, 270] on img at bounding box center [496, 247] width 220 height 220
